Goal: Feedback & Contribution: Leave review/rating

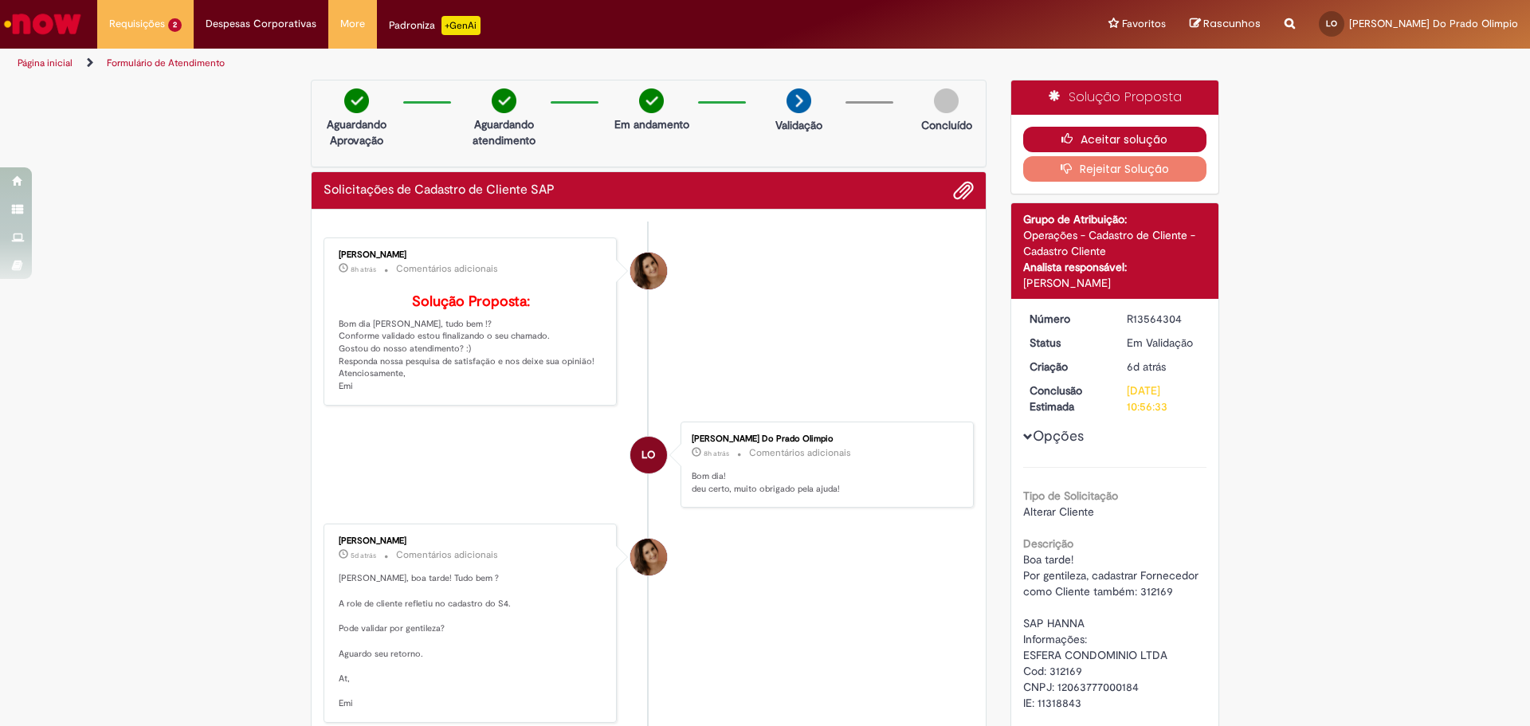
drag, startPoint x: 1146, startPoint y: 133, endPoint x: 882, endPoint y: 110, distance: 264.9
click at [1144, 133] on button "Aceitar solução" at bounding box center [1116, 140] width 184 height 26
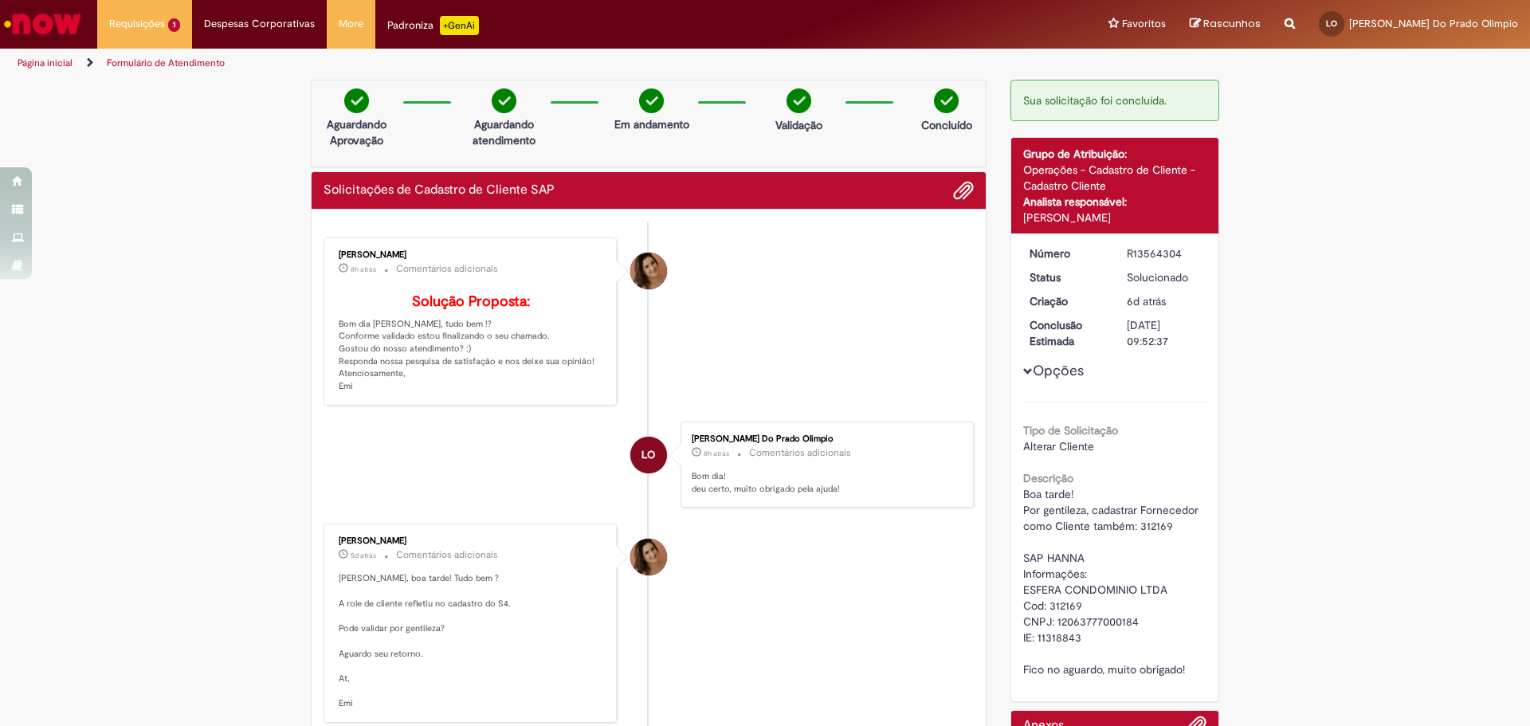
click at [639, 265] on div "Emiliane Dias De Souza" at bounding box center [649, 271] width 37 height 37
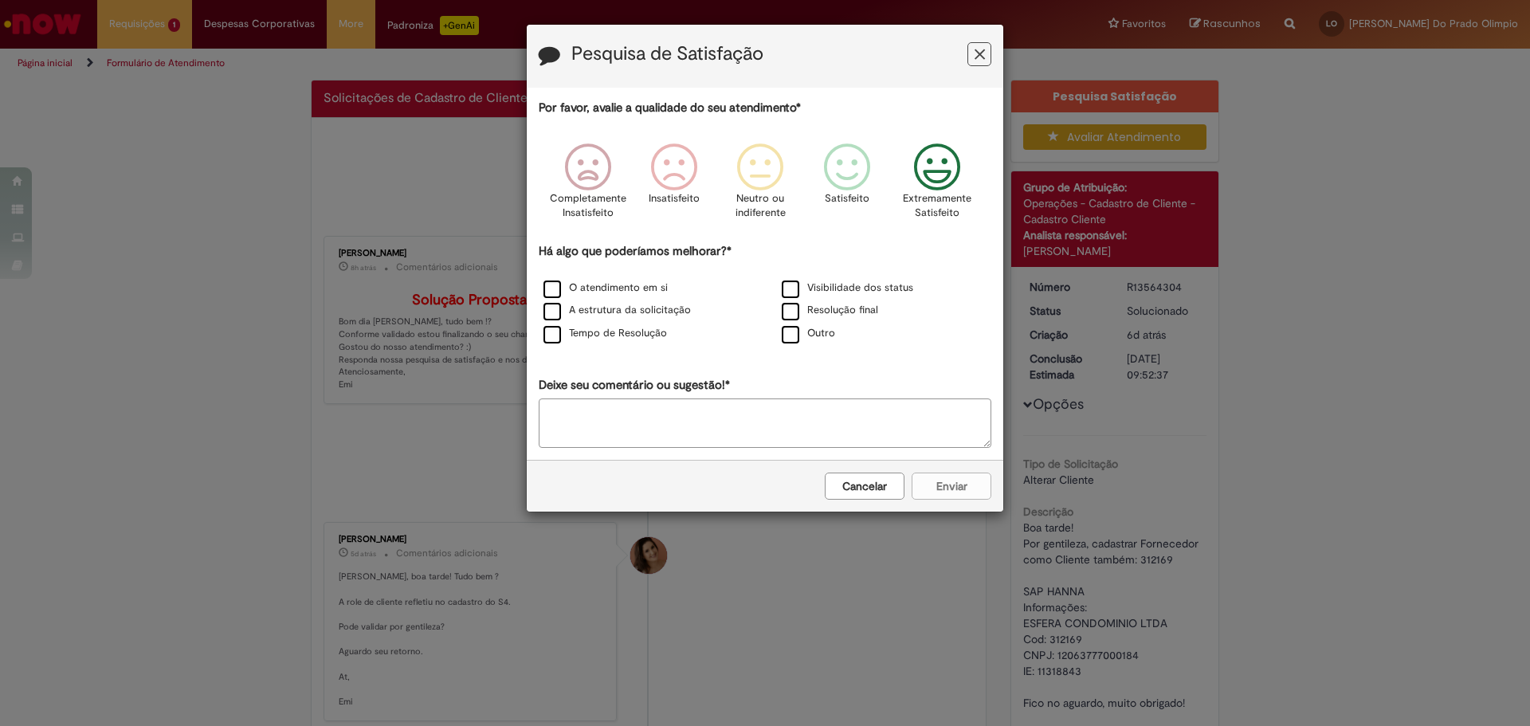
click at [945, 167] on icon "Feedback" at bounding box center [938, 167] width 60 height 48
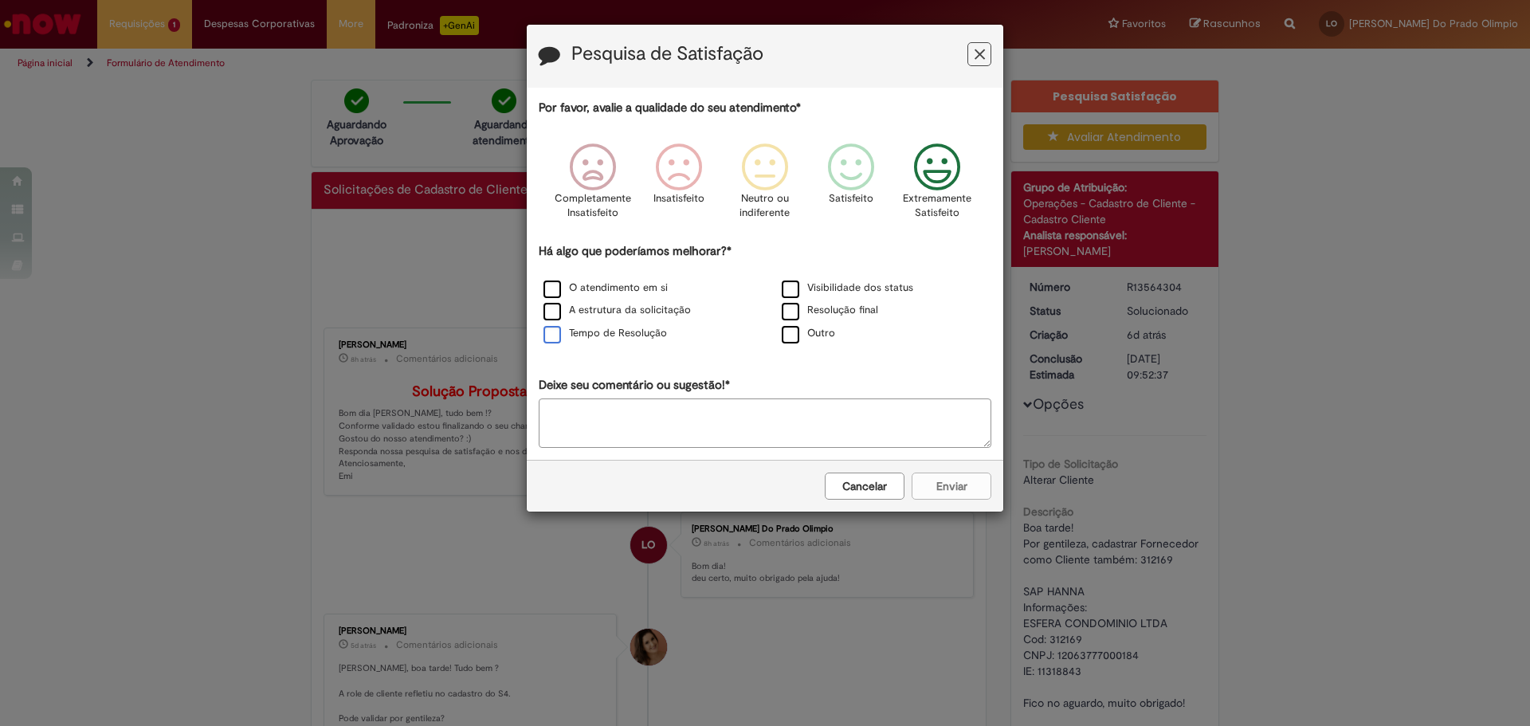
click at [555, 336] on label "Tempo de Resolução" at bounding box center [606, 333] width 124 height 15
click at [950, 489] on button "Enviar" at bounding box center [952, 486] width 80 height 27
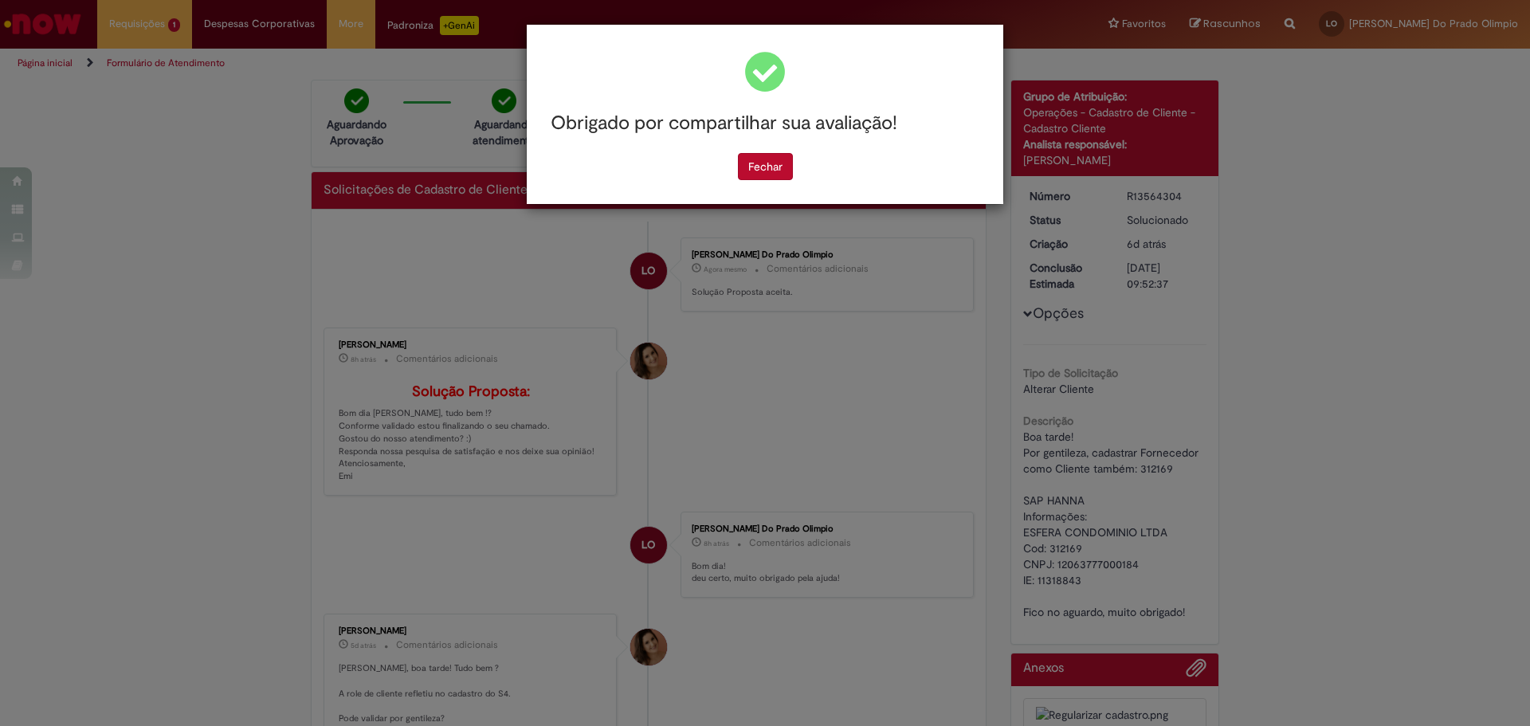
drag, startPoint x: 765, startPoint y: 167, endPoint x: 340, endPoint y: 159, distance: 425.0
click at [764, 167] on button "Fechar" at bounding box center [765, 166] width 55 height 27
